Goal: Task Accomplishment & Management: Use online tool/utility

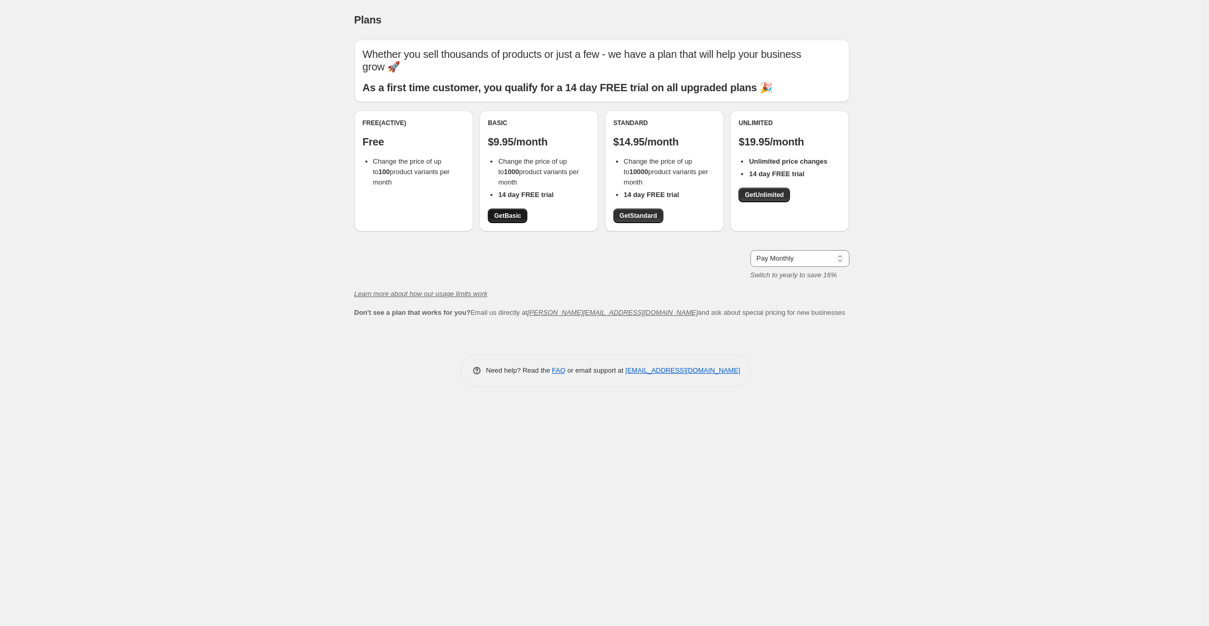
click at [505, 218] on span "Get Basic" at bounding box center [507, 216] width 27 height 8
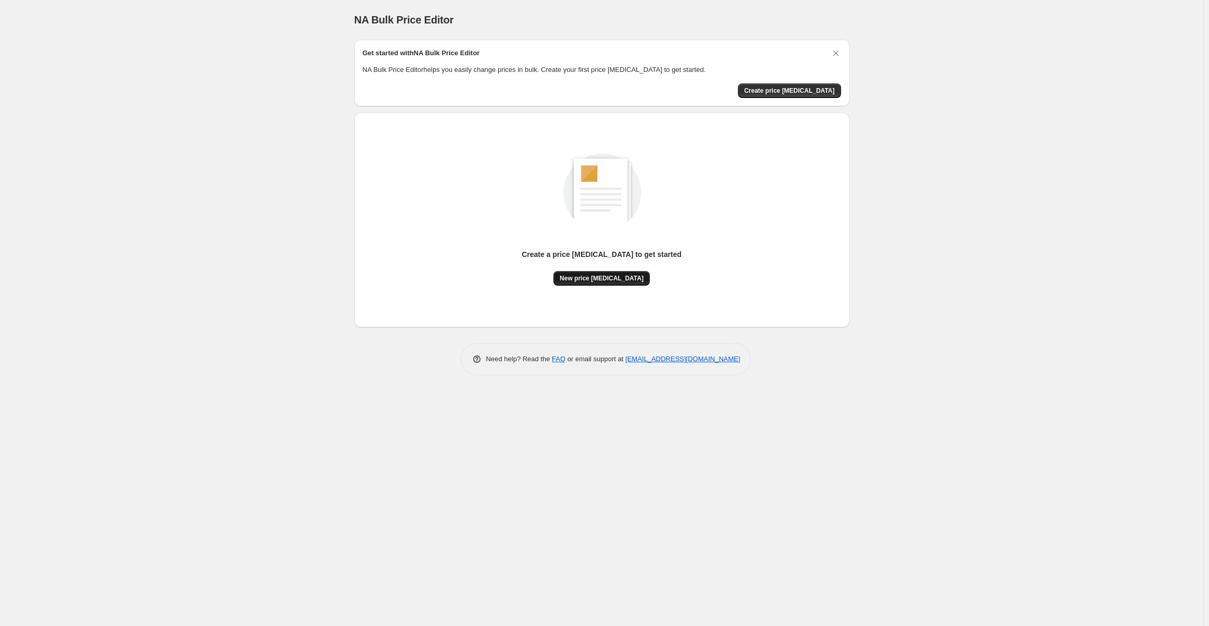
click at [600, 282] on button "New price [MEDICAL_DATA]" at bounding box center [601, 278] width 96 height 15
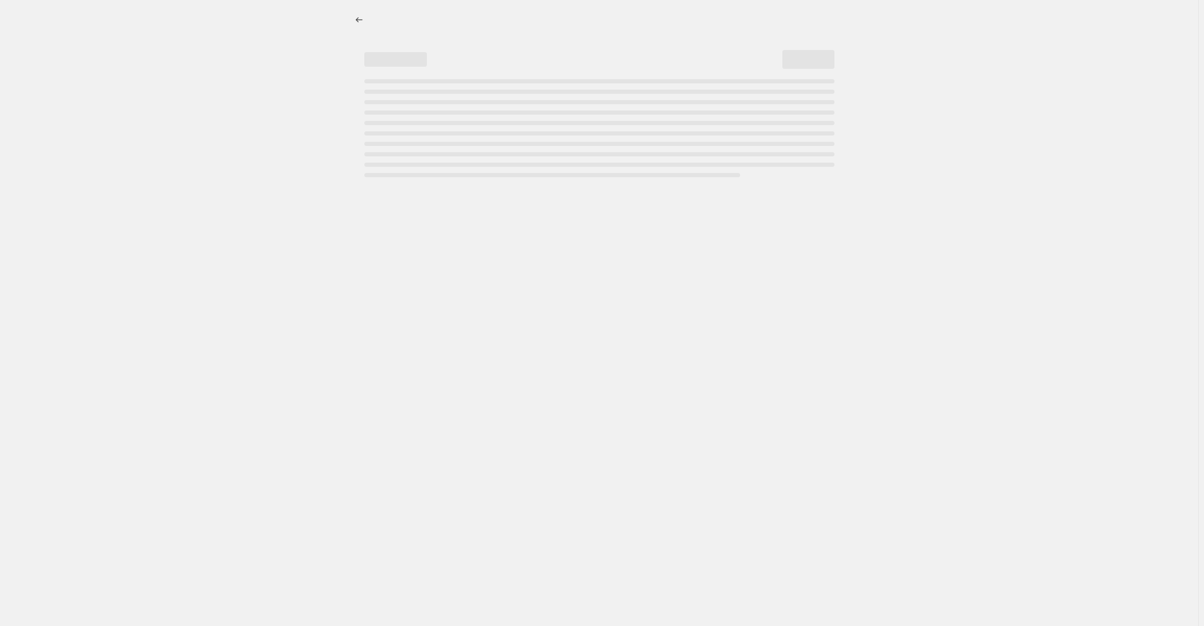
select select "percentage"
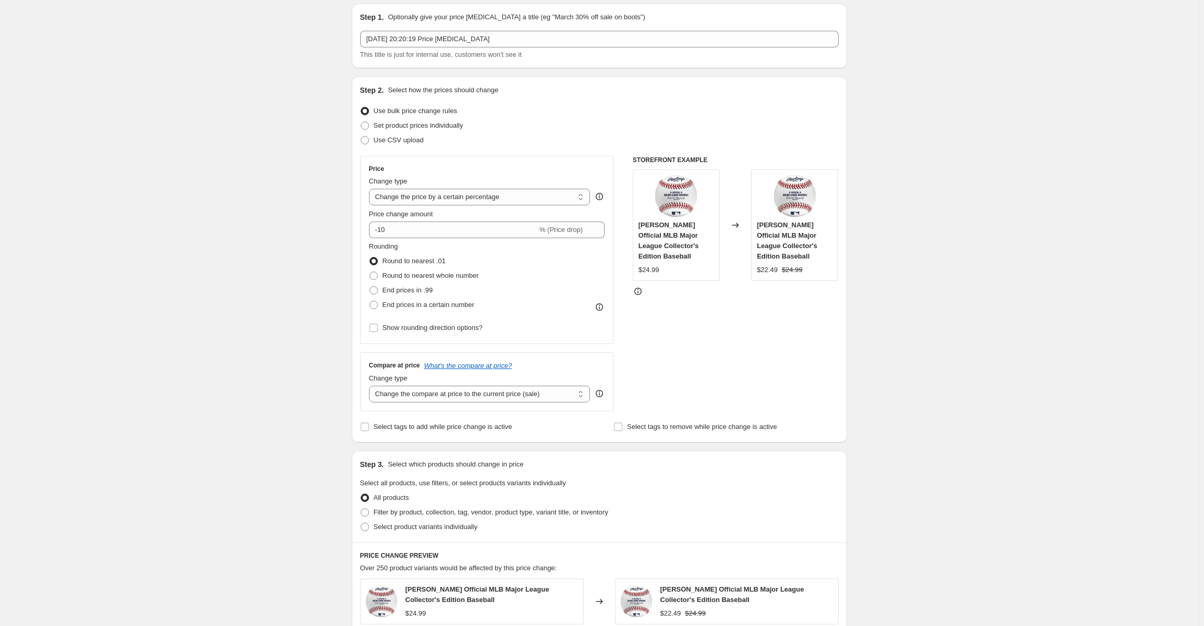
scroll to position [52, 0]
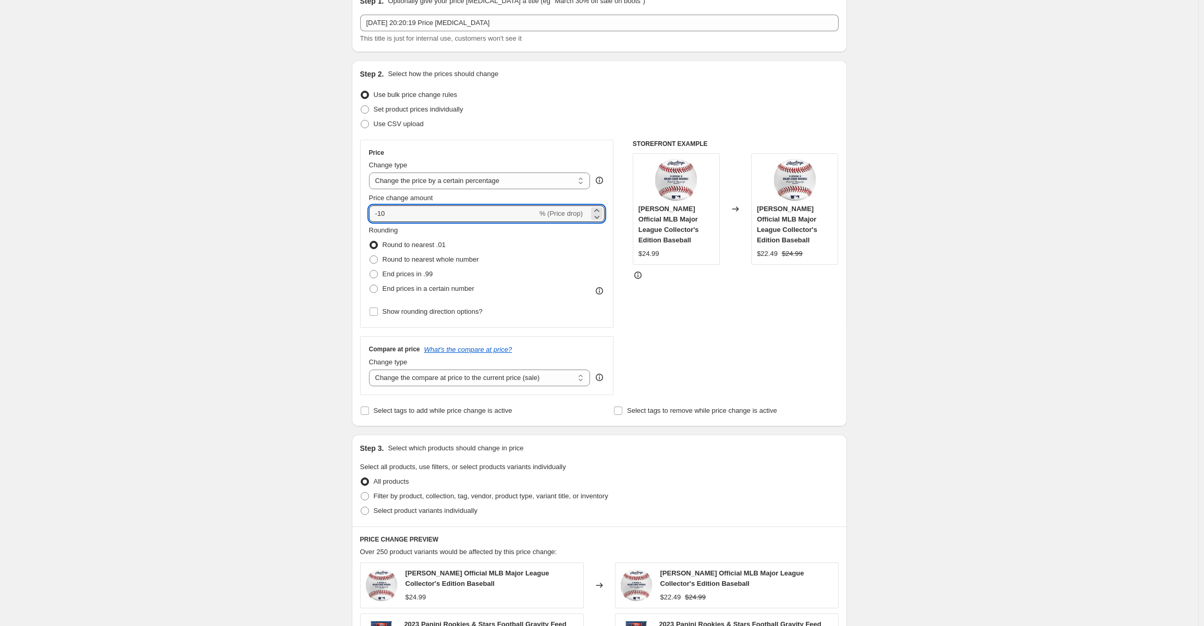
drag, startPoint x: 408, startPoint y: 214, endPoint x: 353, endPoint y: 214, distance: 55.2
click at [353, 214] on div "Step 1. Optionally give your price [MEDICAL_DATA] a title (eg "March 30% off sa…" at bounding box center [594, 455] width 503 height 953
type input "-85"
click at [287, 253] on div "Create new price [MEDICAL_DATA]. This page is ready Create new price [MEDICAL_D…" at bounding box center [599, 472] width 1198 height 1048
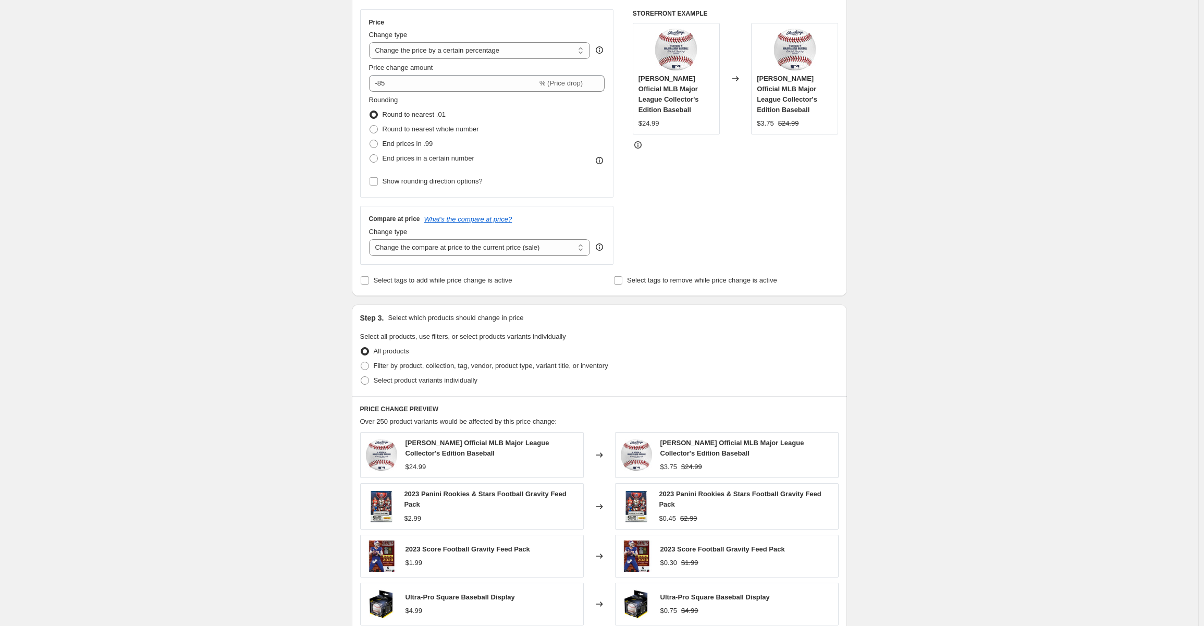
scroll to position [208, 0]
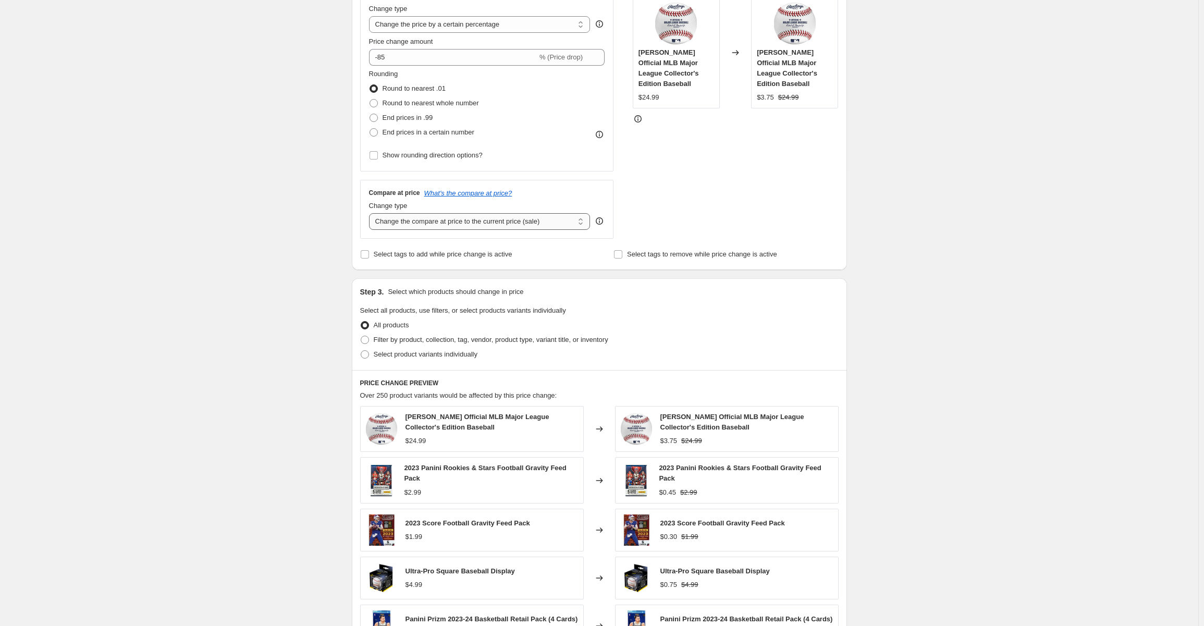
click at [437, 223] on select "Change the compare at price to the current price (sale) Change the compare at p…" at bounding box center [479, 221] width 221 height 17
click at [435, 224] on select "Change the compare at price to the current price (sale) Change the compare at p…" at bounding box center [479, 221] width 221 height 17
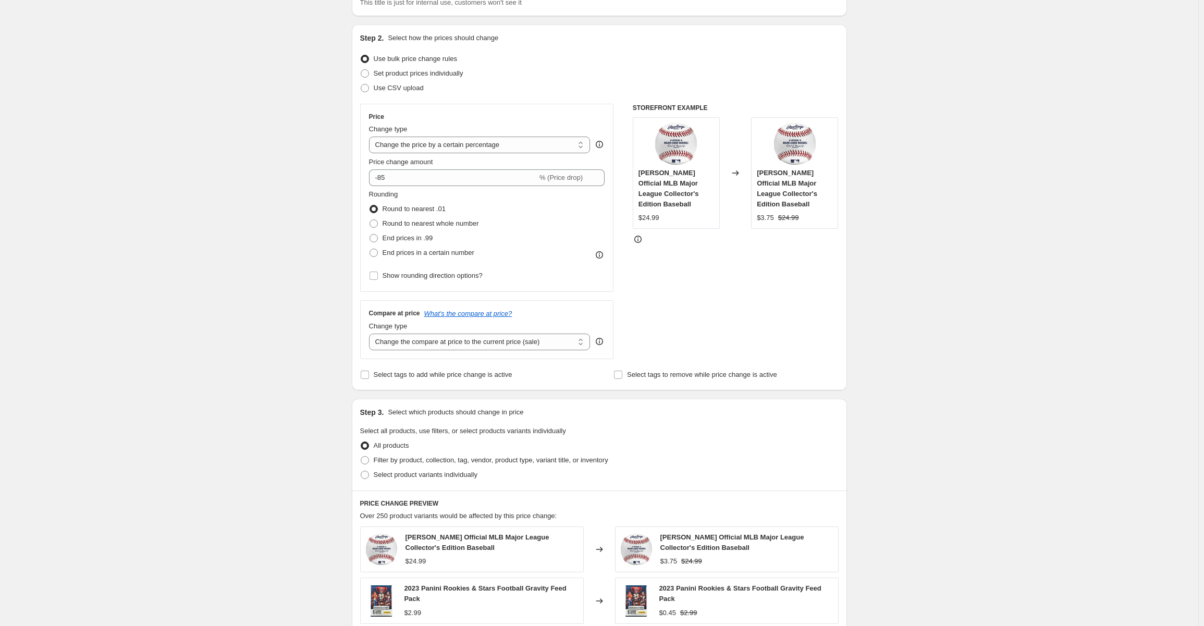
scroll to position [104, 0]
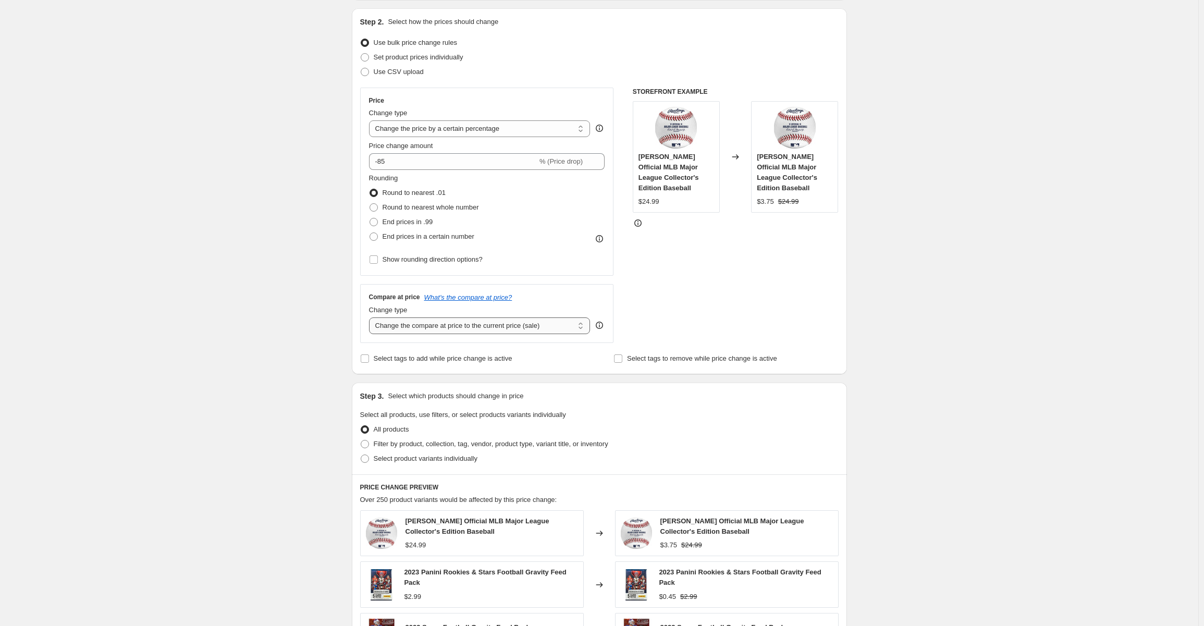
click at [546, 328] on select "Change the compare at price to the current price (sale) Change the compare at p…" at bounding box center [479, 325] width 221 height 17
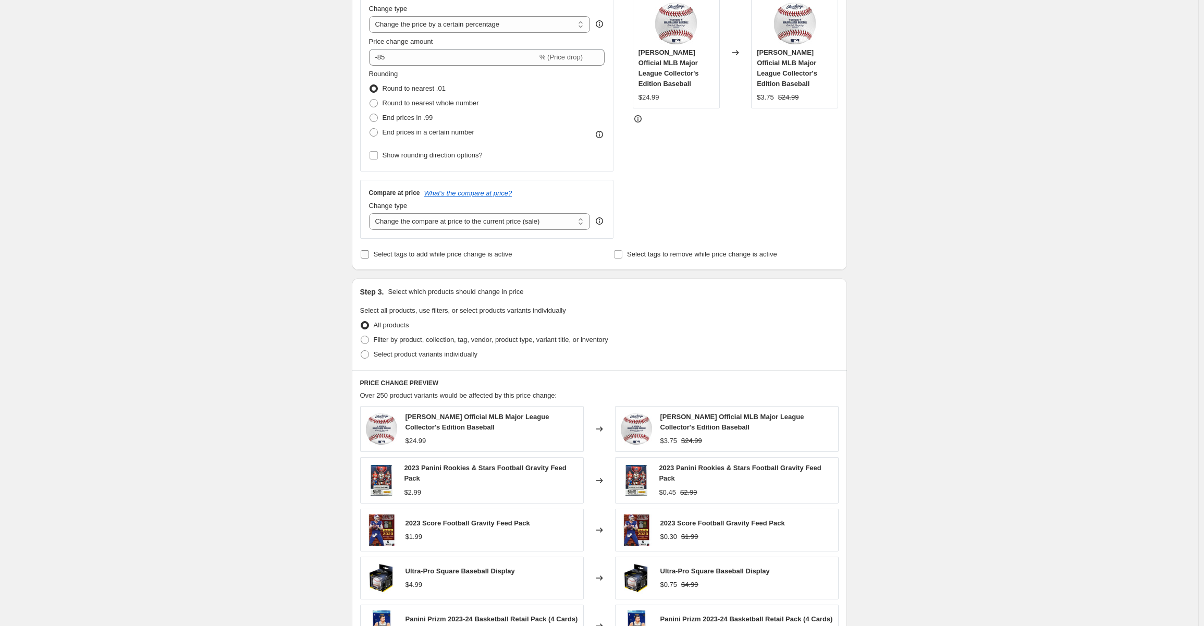
click at [365, 254] on input "Select tags to add while price change is active" at bounding box center [365, 254] width 8 height 8
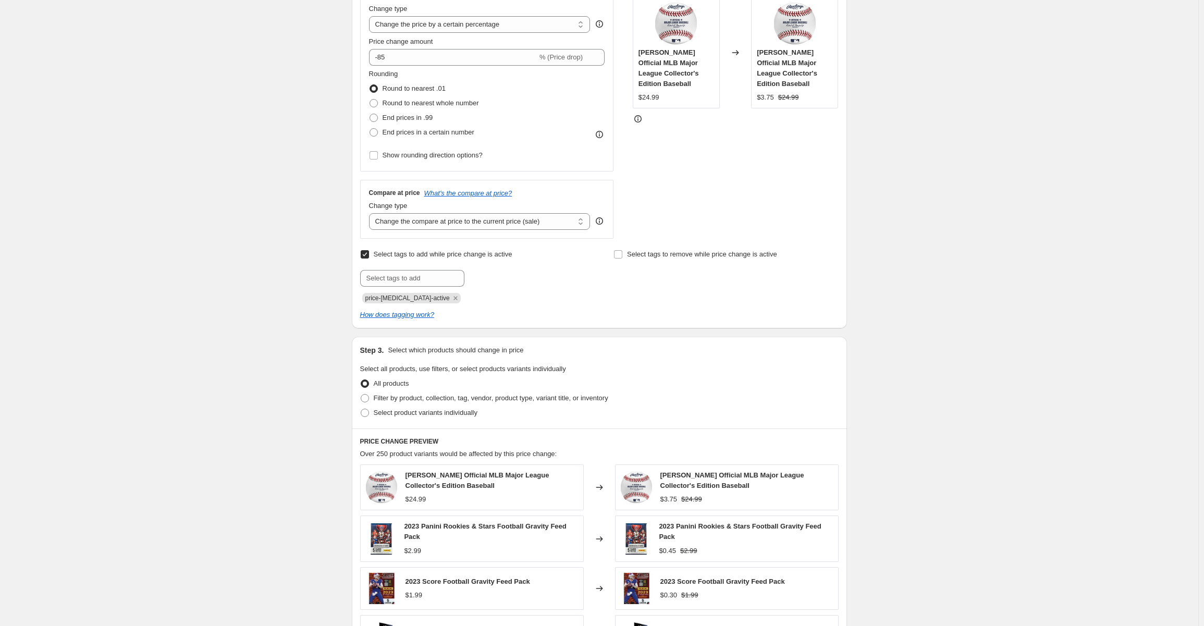
click at [365, 254] on input "Select tags to add while price change is active" at bounding box center [365, 254] width 8 height 8
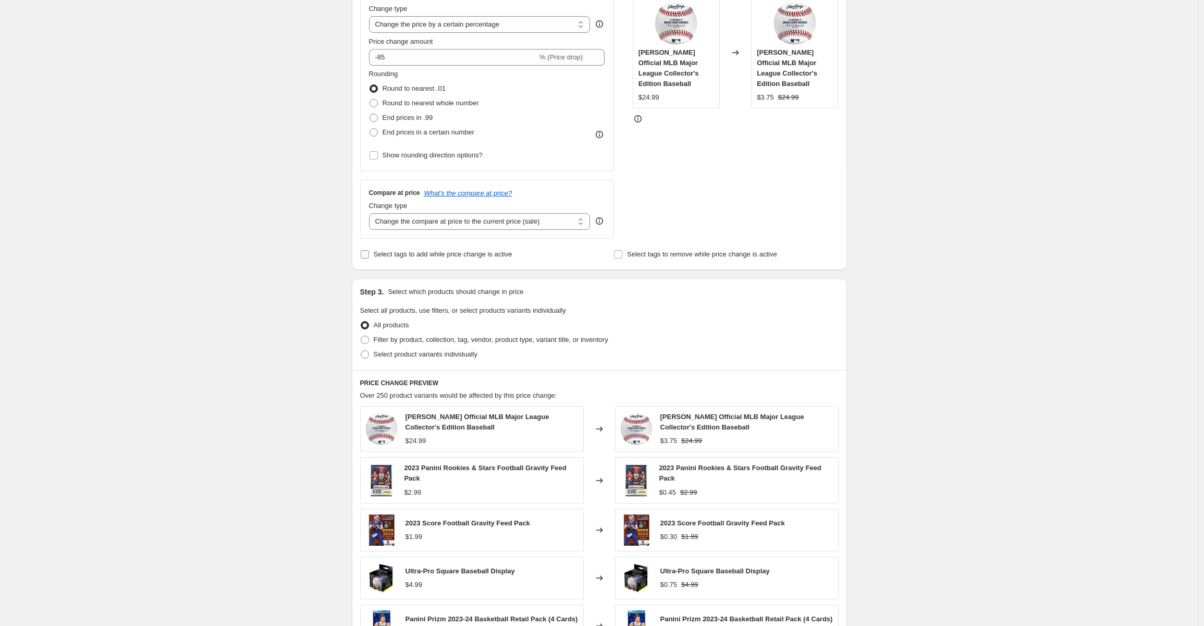
click at [365, 254] on input "Select tags to add while price change is active" at bounding box center [365, 254] width 8 height 8
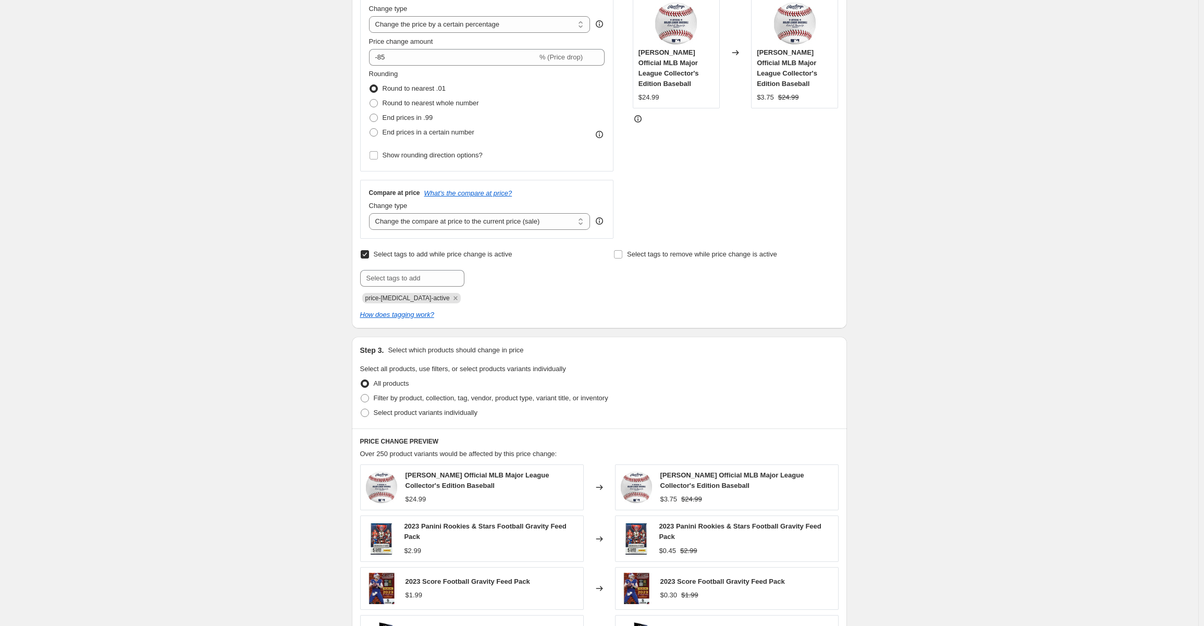
click at [365, 254] on input "Select tags to add while price change is active" at bounding box center [365, 254] width 8 height 8
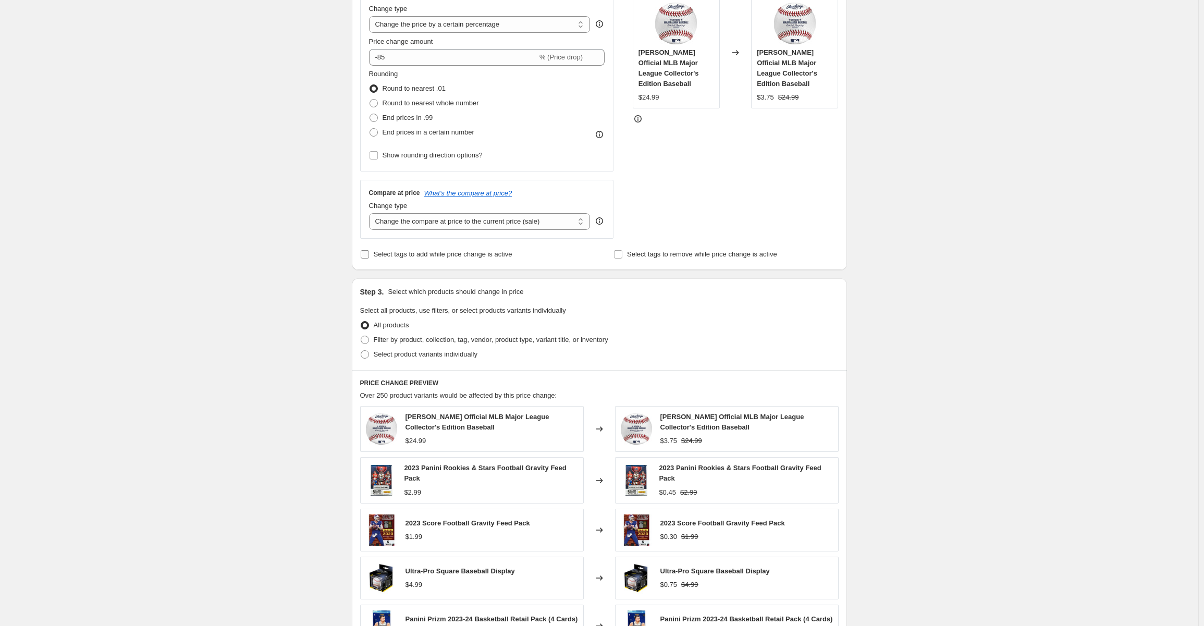
click at [365, 255] on input "Select tags to add while price change is active" at bounding box center [365, 254] width 8 height 8
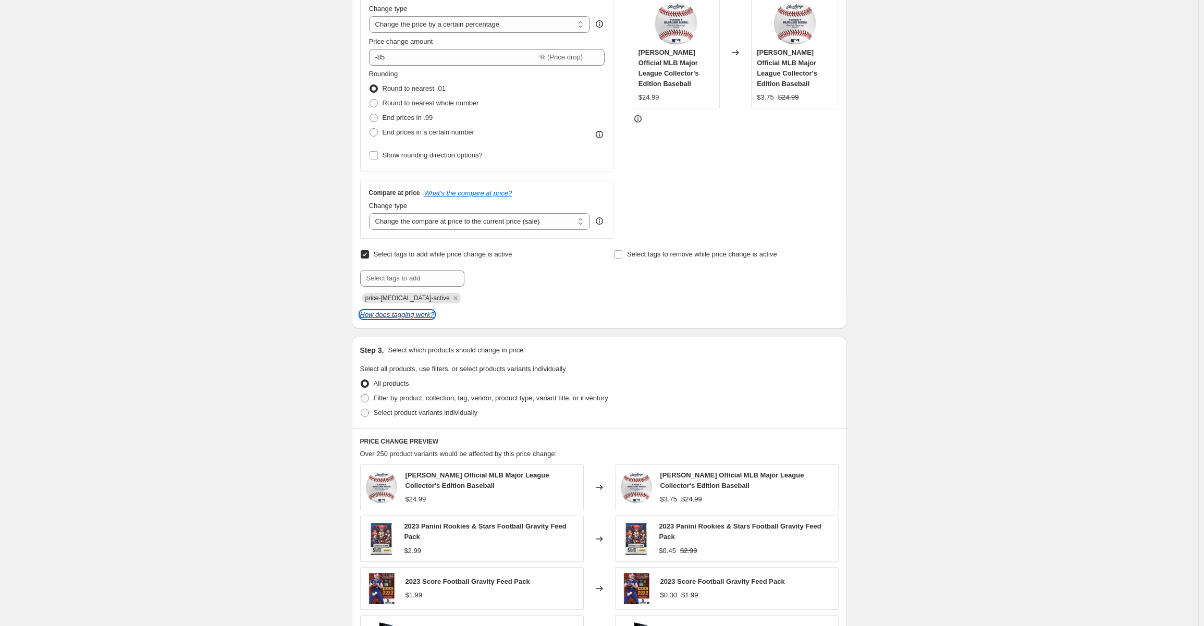
click at [405, 315] on icon "How does tagging work?" at bounding box center [397, 315] width 74 height 8
click at [367, 253] on input "Select tags to add while price change is active" at bounding box center [365, 254] width 8 height 8
checkbox input "false"
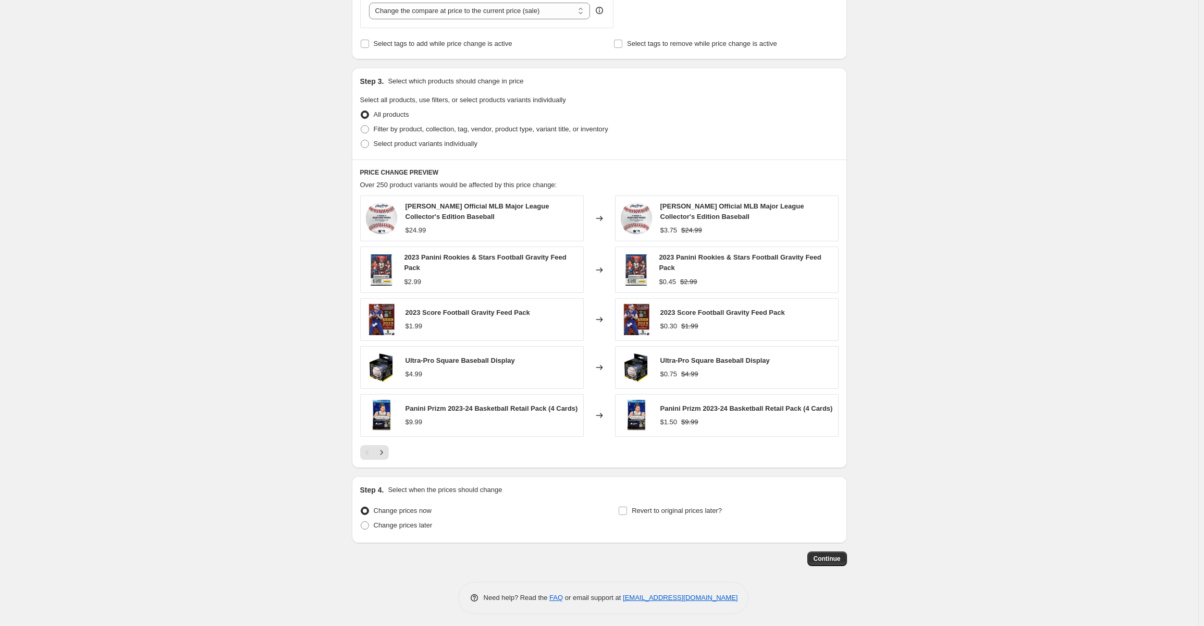
scroll to position [420, 0]
click at [834, 558] on span "Continue" at bounding box center [826, 557] width 27 height 8
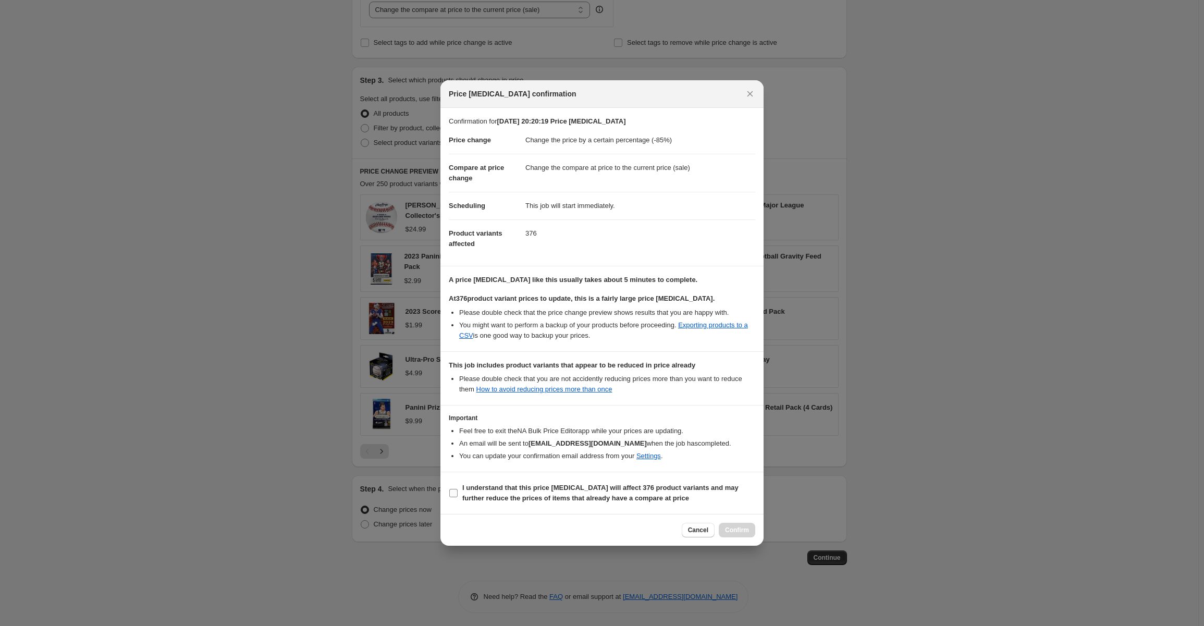
click at [452, 489] on input "I understand that this price change job will affect 376 product variants and ma…" at bounding box center [453, 493] width 8 height 8
checkbox input "true"
click at [751, 528] on button "Confirm" at bounding box center [736, 530] width 36 height 15
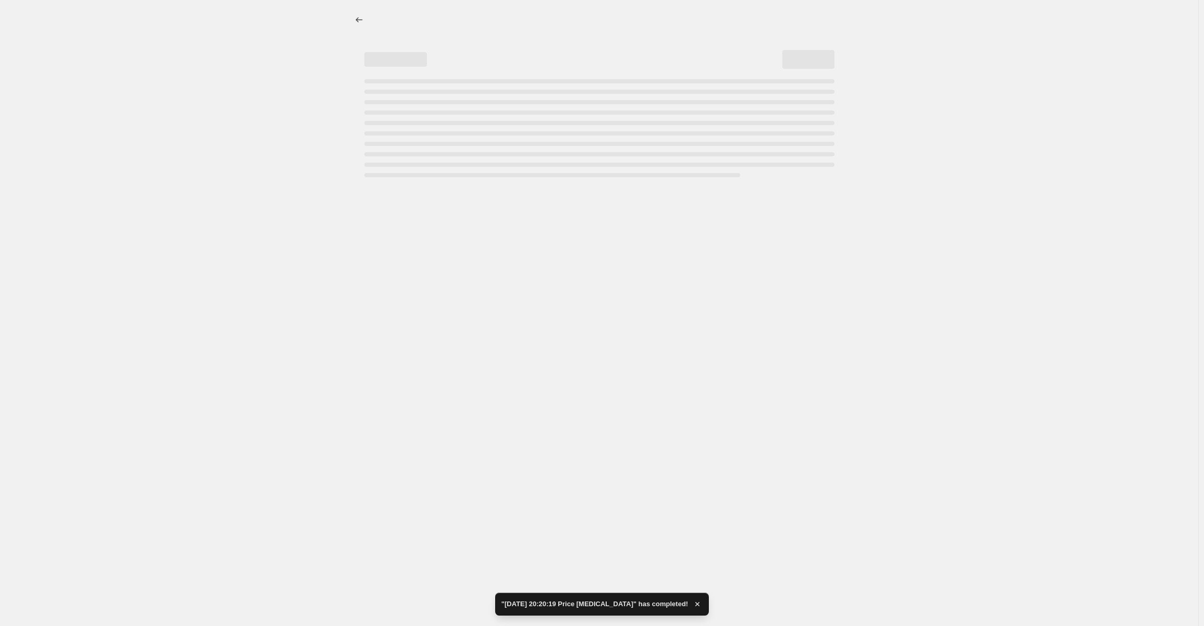
select select "percentage"
